Goal: Information Seeking & Learning: Learn about a topic

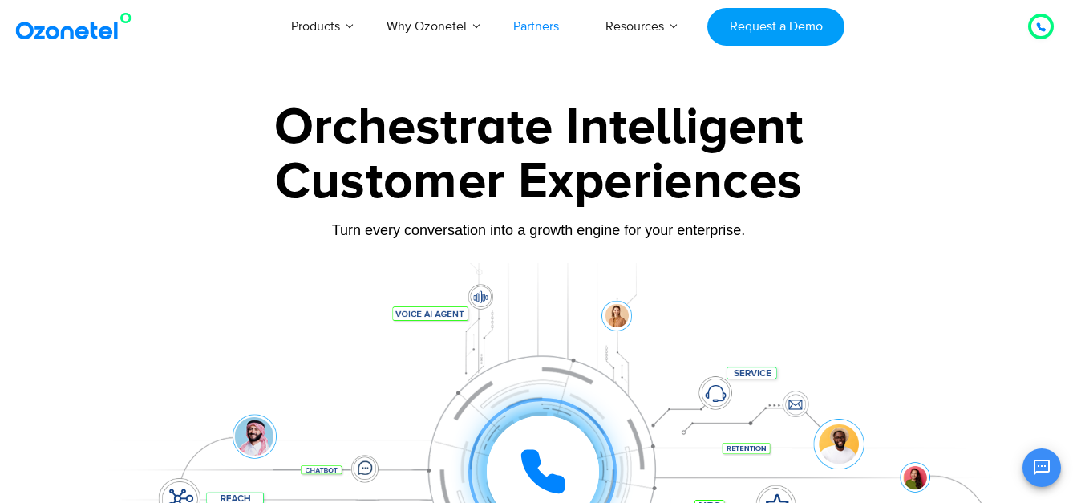
click at [543, 33] on link "Partners" at bounding box center [536, 26] width 92 height 53
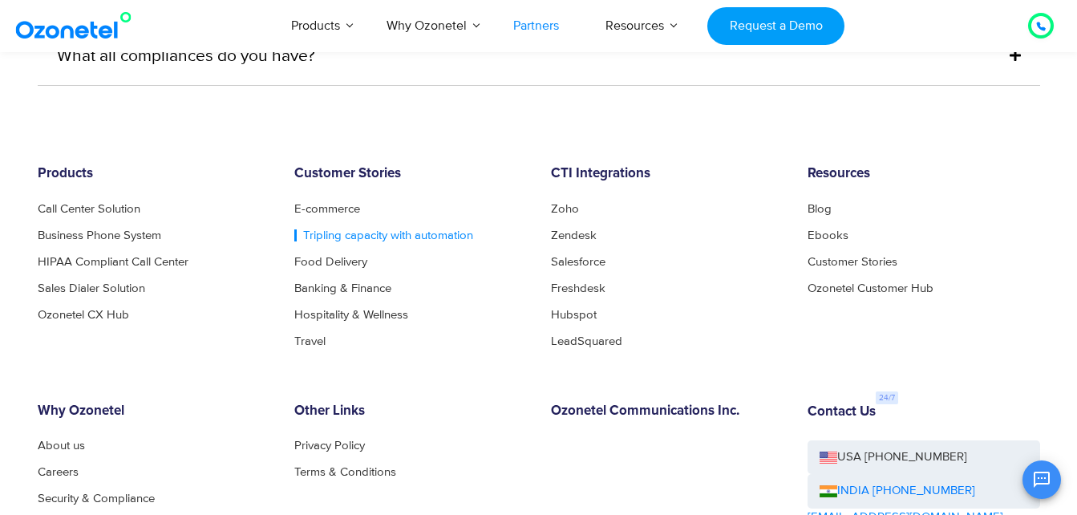
scroll to position [4388, 0]
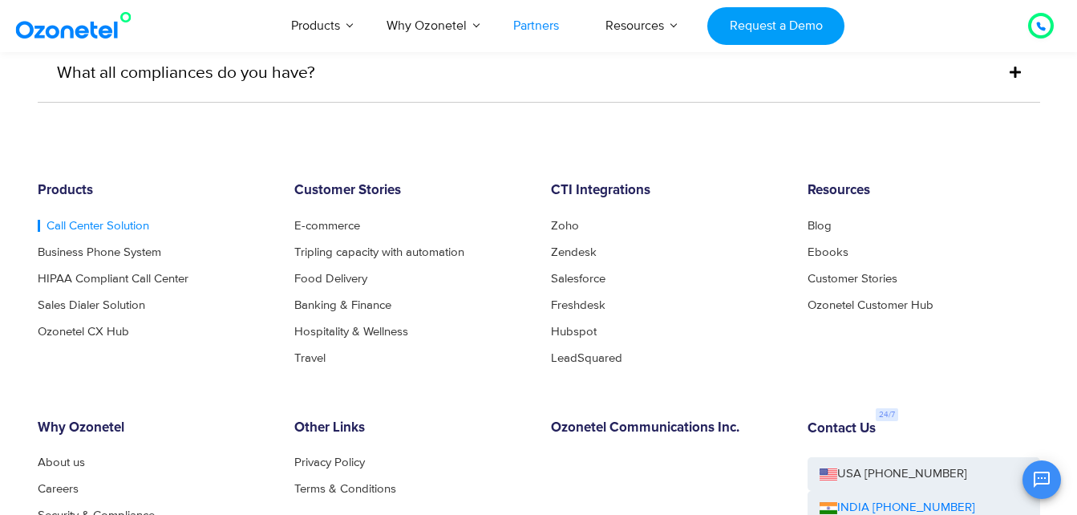
click at [72, 220] on link "Call Center Solution" at bounding box center [93, 226] width 111 height 12
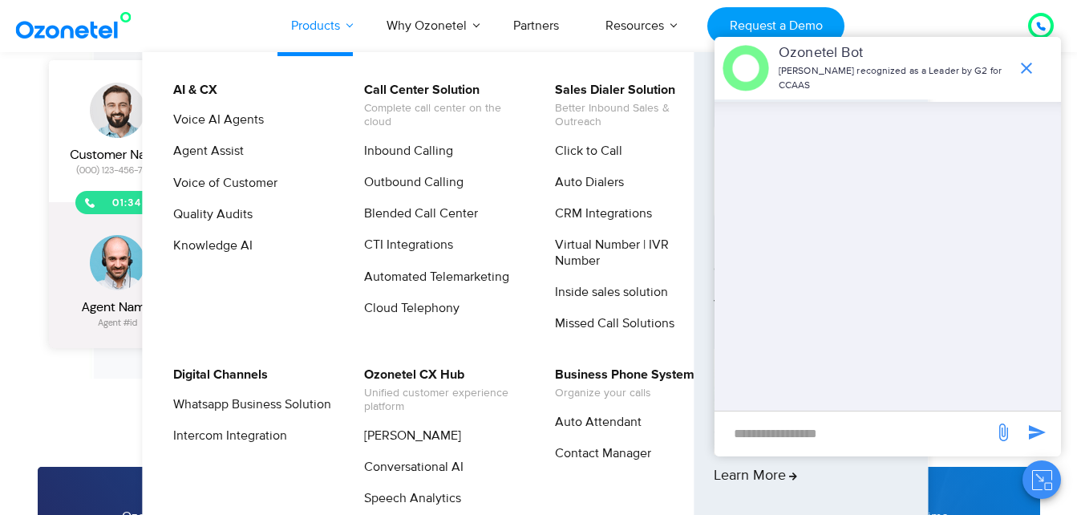
scroll to position [2726, 0]
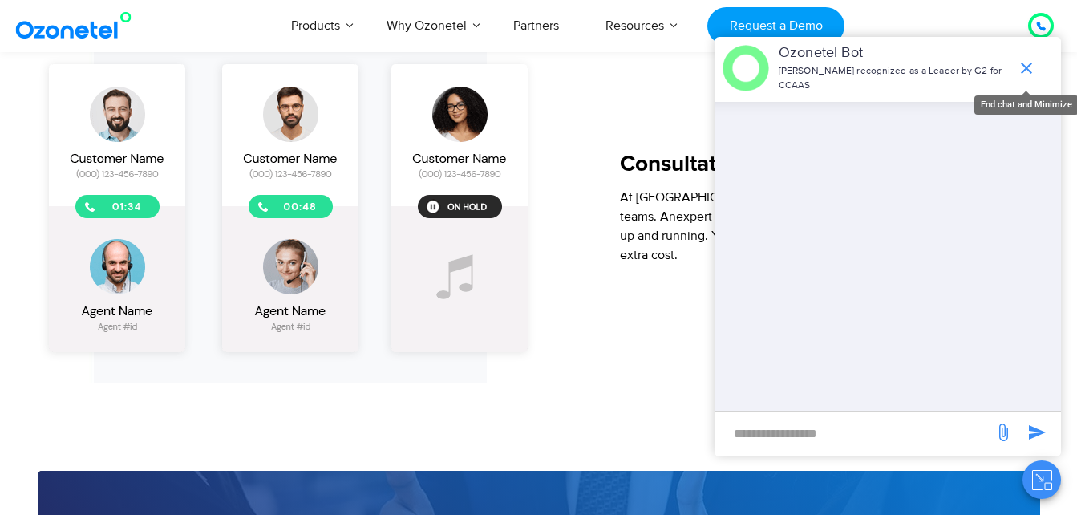
click at [1023, 71] on icon "end chat or minimize" at bounding box center [1026, 68] width 11 height 11
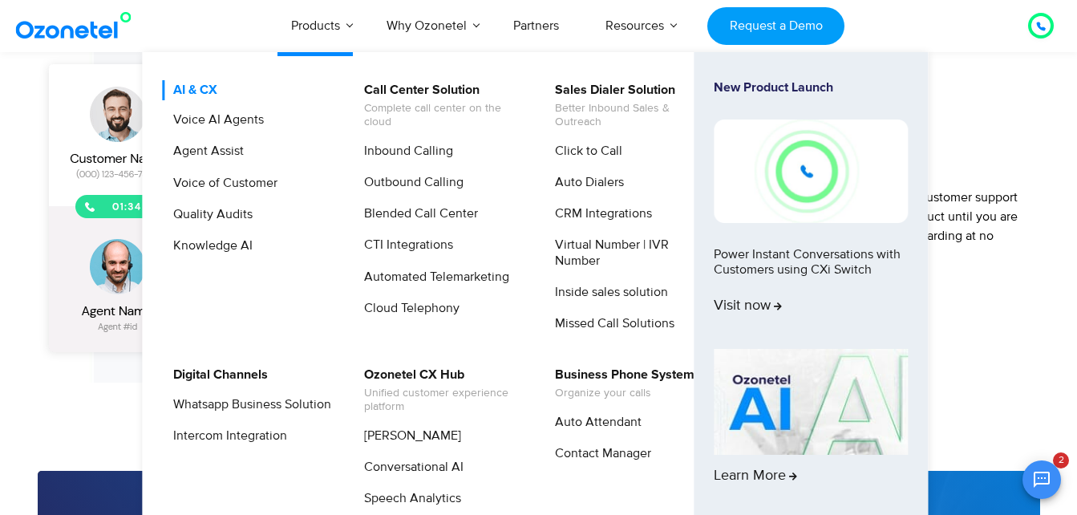
click at [204, 86] on link "AI & CX" at bounding box center [191, 90] width 57 height 20
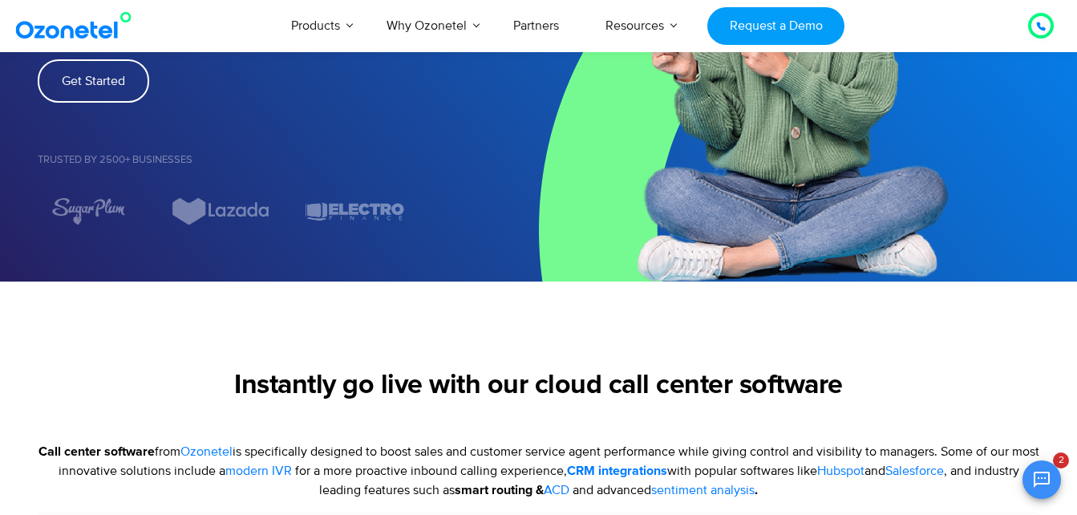
scroll to position [561, 0]
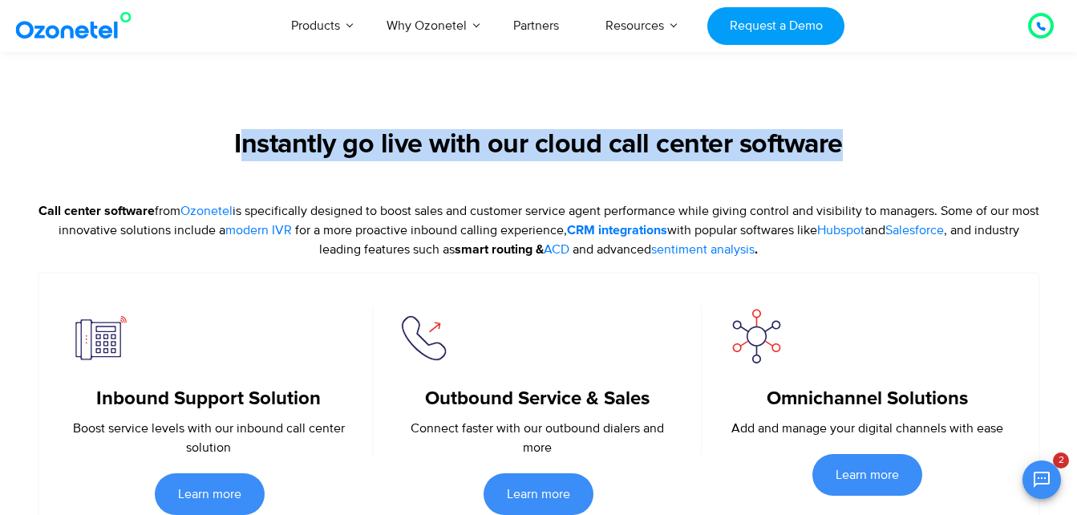
drag, startPoint x: 249, startPoint y: 139, endPoint x: 881, endPoint y: 152, distance: 631.9
click at [882, 152] on h2 "Instantly go live with our cloud call center software" at bounding box center [539, 145] width 1002 height 32
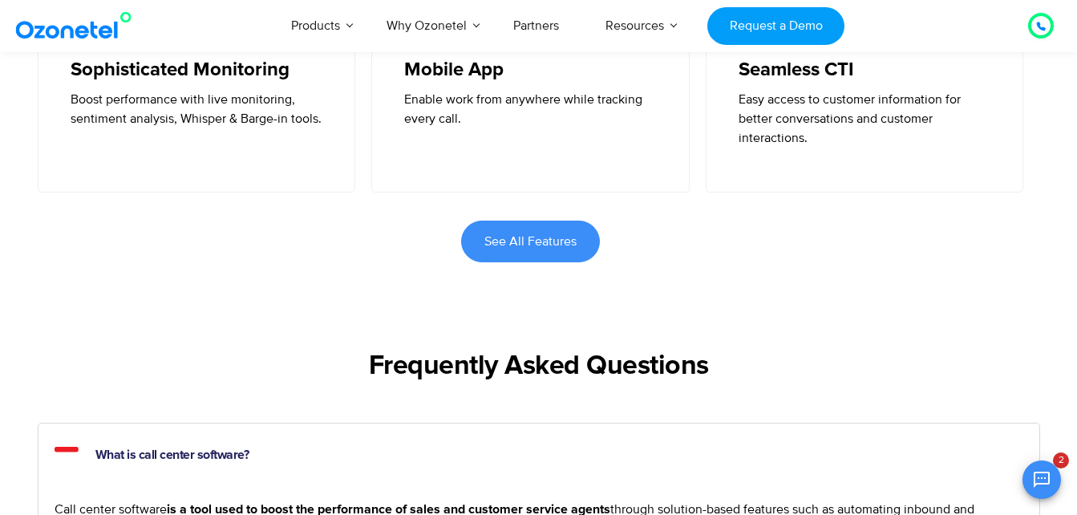
scroll to position [4089, 0]
